Goal: Communication & Community: Answer question/provide support

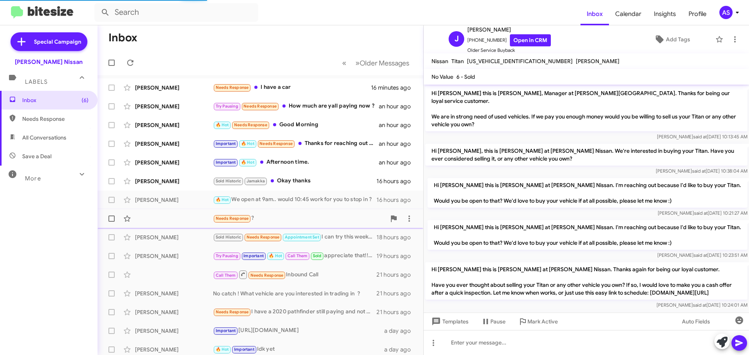
scroll to position [495, 0]
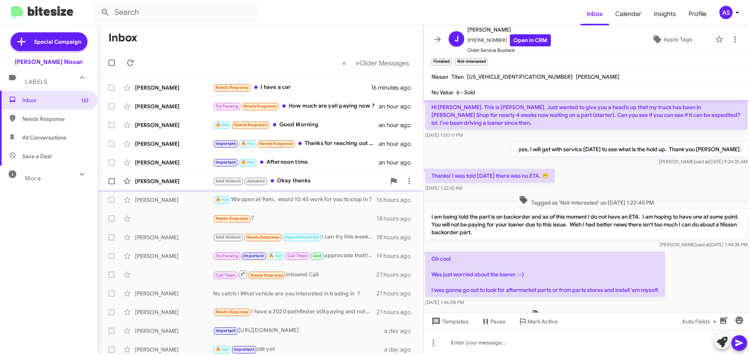
click at [310, 174] on div "[PERSON_NAME] Sold Historic Jamakka Okay thanks 16 hours ago" at bounding box center [260, 182] width 313 height 16
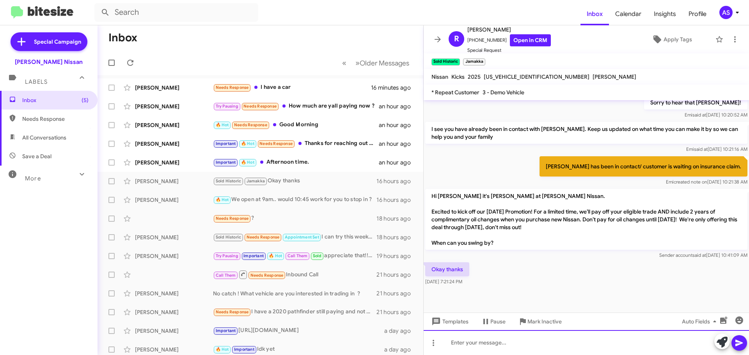
click at [508, 345] on div at bounding box center [586, 342] width 325 height 25
click at [558, 347] on div at bounding box center [586, 342] width 325 height 25
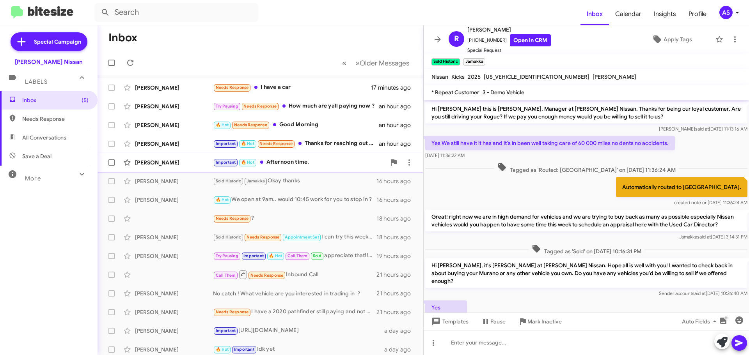
click at [322, 165] on div "Important 🔥 Hot Afternoon time." at bounding box center [299, 162] width 173 height 9
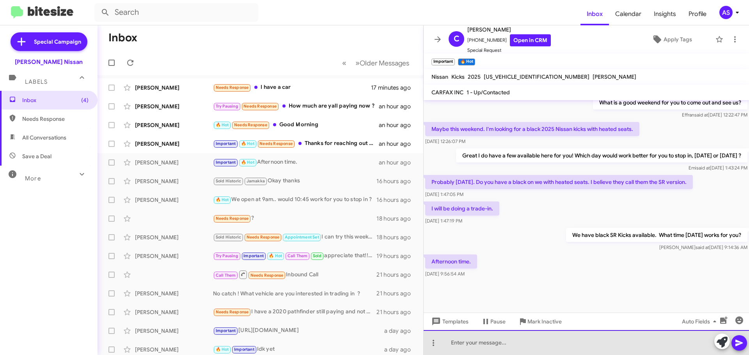
click at [561, 352] on div at bounding box center [586, 342] width 325 height 25
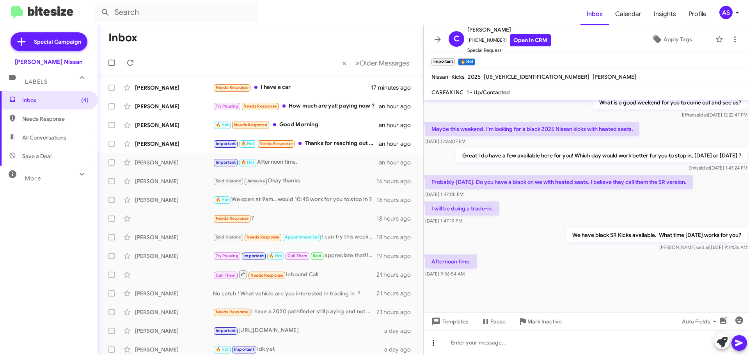
click at [438, 345] on icon at bounding box center [433, 343] width 9 height 9
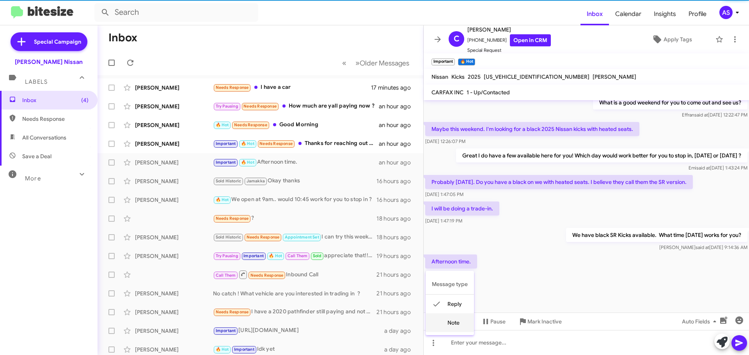
click at [446, 325] on button "note" at bounding box center [450, 323] width 48 height 19
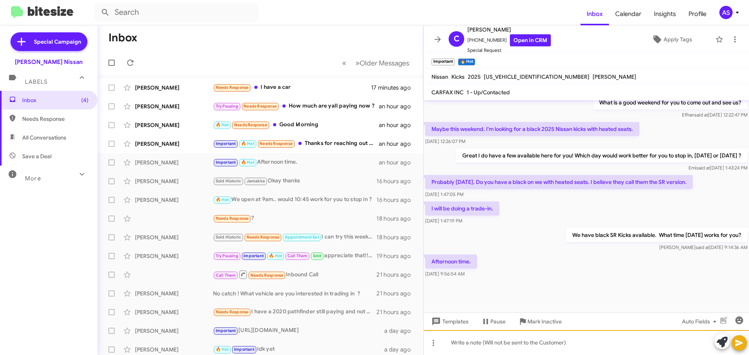
click at [460, 339] on div at bounding box center [586, 342] width 325 height 25
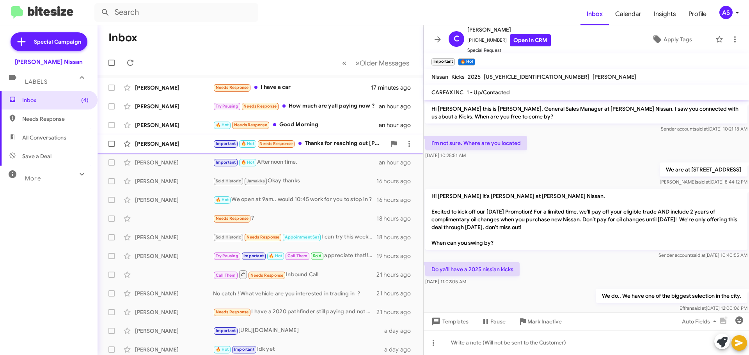
click at [326, 147] on div "Important 🔥 Hot Needs Response Thanks for reaching out [PERSON_NAME]" at bounding box center [299, 143] width 173 height 9
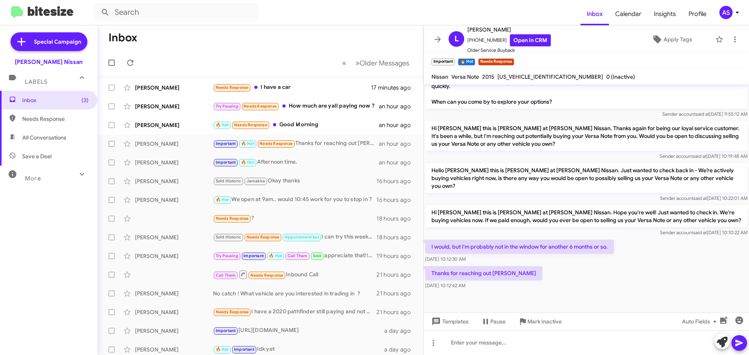
click at [515, 282] on div "[DATE] 10:12:42 AM" at bounding box center [483, 286] width 117 height 8
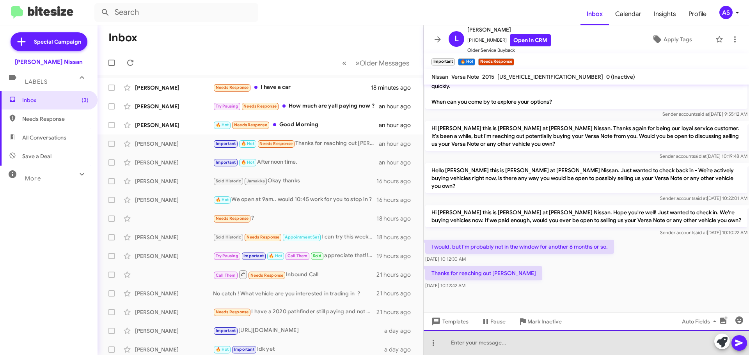
click at [514, 341] on div at bounding box center [586, 342] width 325 height 25
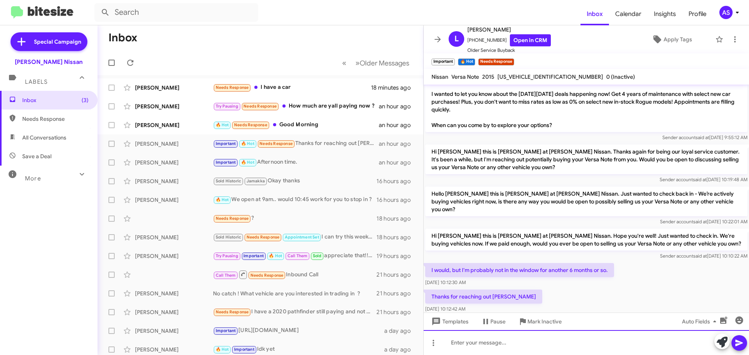
scroll to position [797, 0]
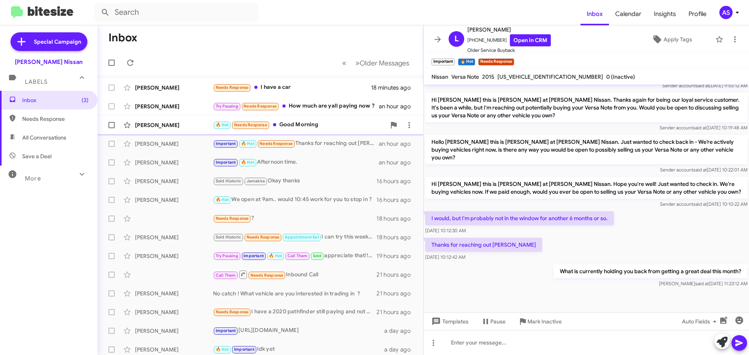
click at [276, 124] on span at bounding box center [274, 124] width 3 height 3
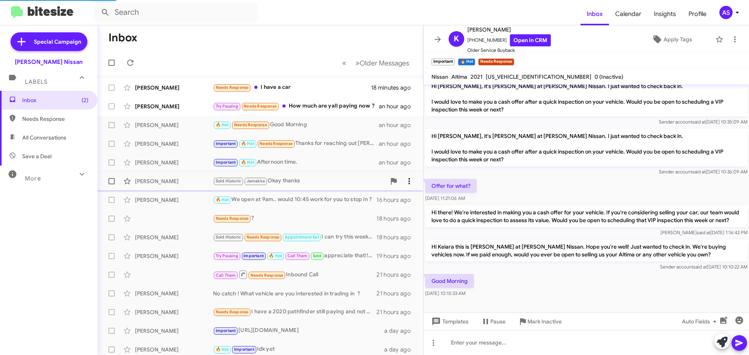
scroll to position [65, 0]
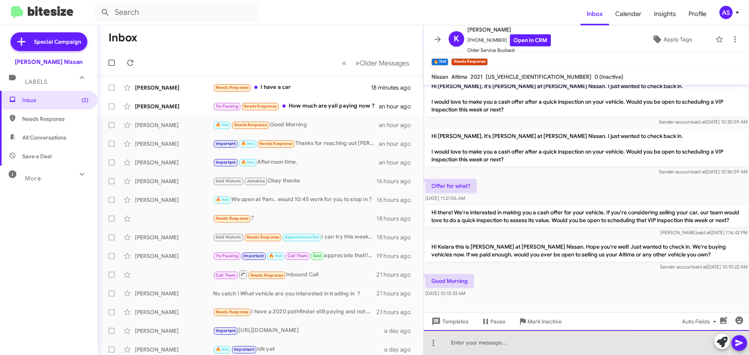
click at [543, 344] on div at bounding box center [586, 342] width 325 height 25
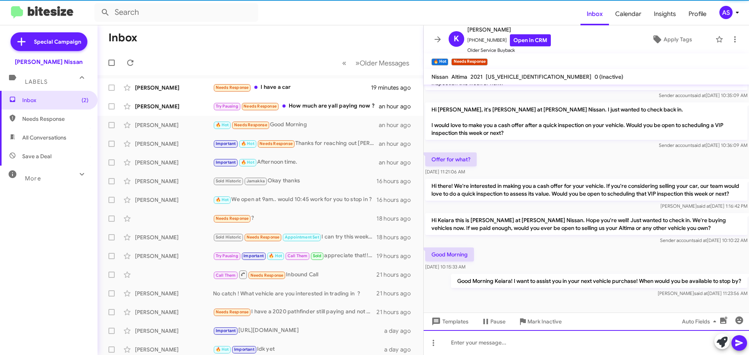
scroll to position [93, 0]
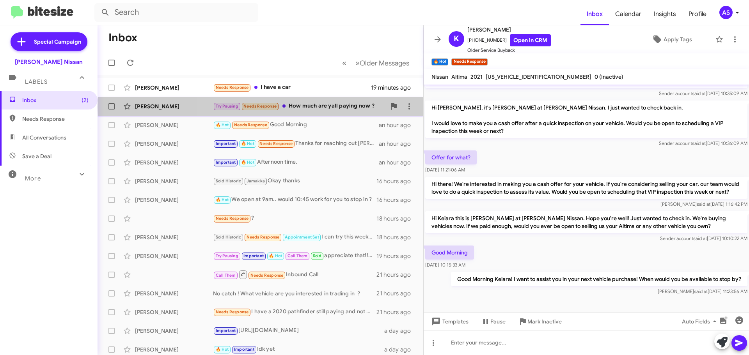
click at [357, 107] on div "Try Pausing Needs Response How much are yall paying now ?" at bounding box center [299, 106] width 173 height 9
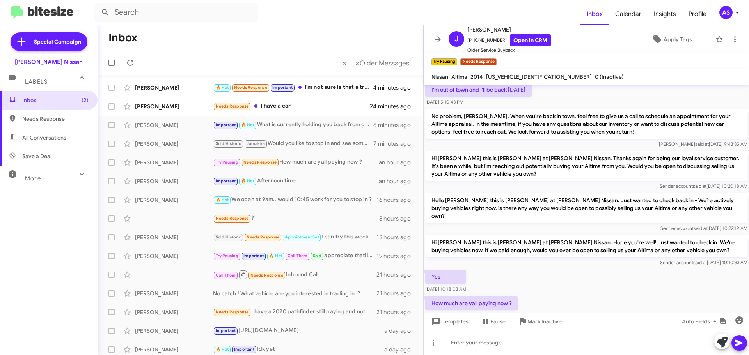
scroll to position [298, 0]
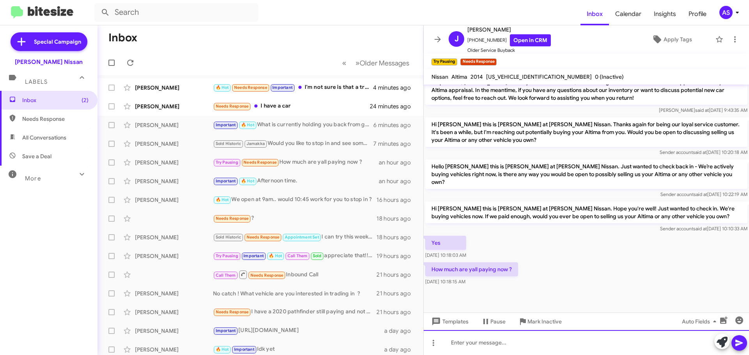
click at [545, 340] on div at bounding box center [586, 342] width 325 height 25
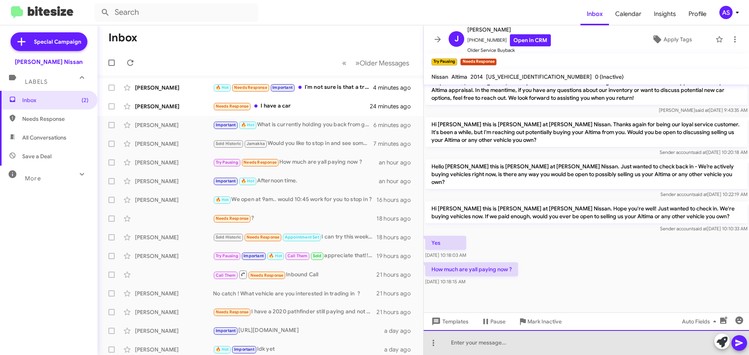
click at [545, 340] on div at bounding box center [586, 342] width 325 height 25
click at [554, 352] on div at bounding box center [586, 342] width 325 height 25
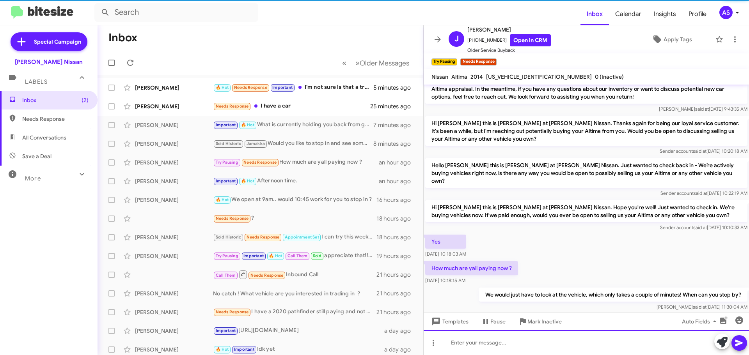
scroll to position [326, 0]
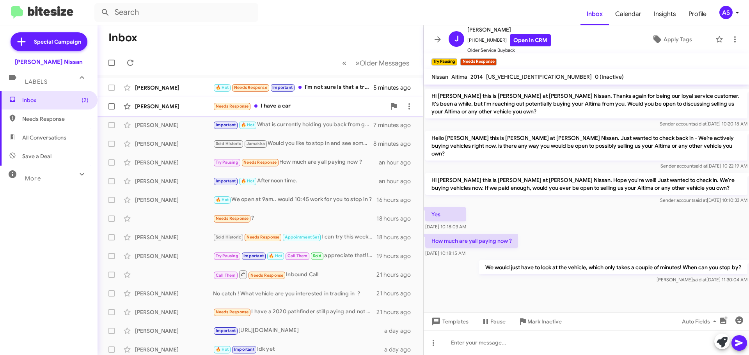
click at [283, 103] on div "Needs Response I have a car" at bounding box center [299, 106] width 173 height 9
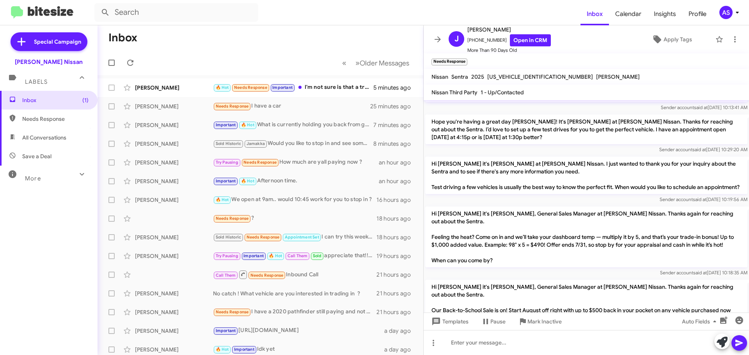
scroll to position [584, 0]
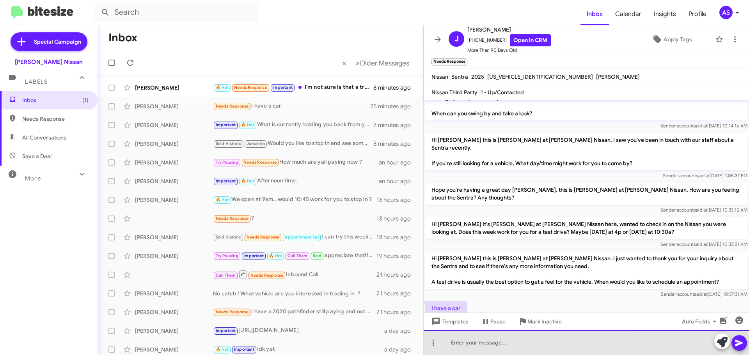
click at [544, 341] on div at bounding box center [586, 342] width 325 height 25
click at [541, 341] on div at bounding box center [586, 342] width 325 height 25
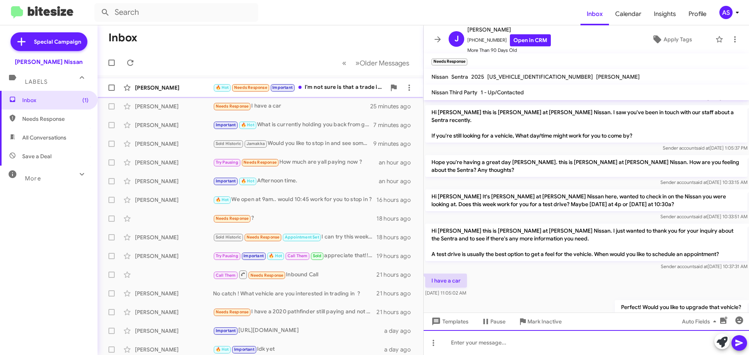
scroll to position [612, 0]
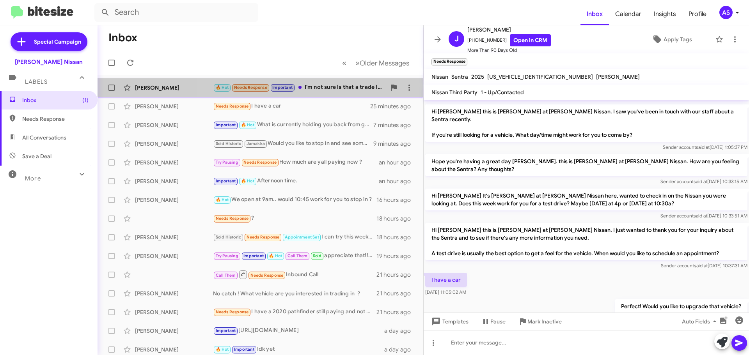
click at [310, 91] on div "🔥 Hot Needs Response Important I'm not sure is that a trade in option" at bounding box center [299, 87] width 173 height 9
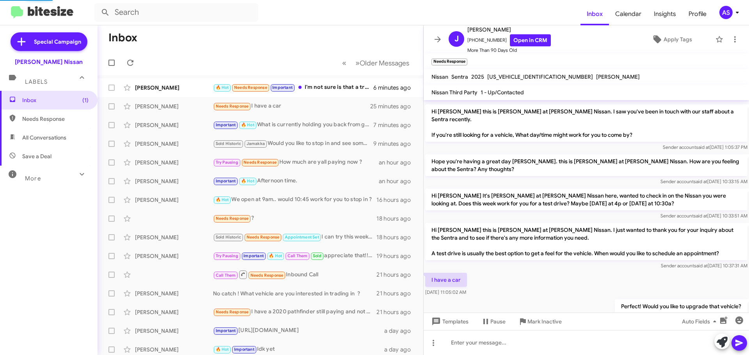
scroll to position [122, 0]
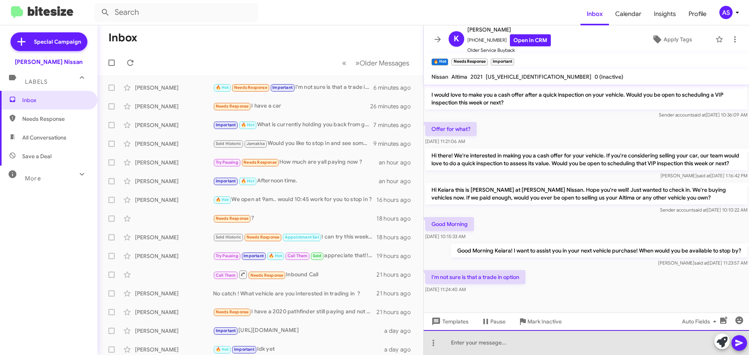
click at [550, 350] on div at bounding box center [586, 342] width 325 height 25
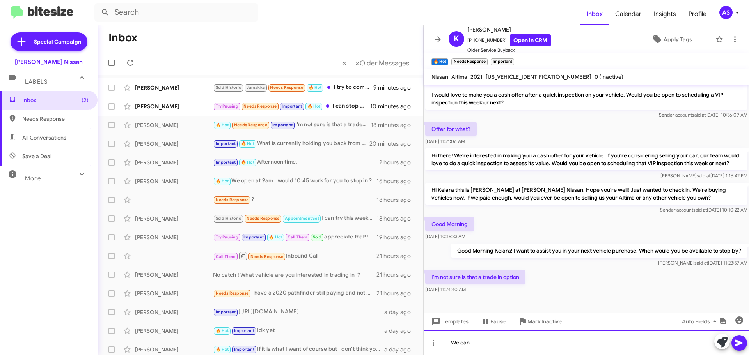
click at [535, 338] on div "We can" at bounding box center [586, 342] width 325 height 25
